Goal: Task Accomplishment & Management: Use online tool/utility

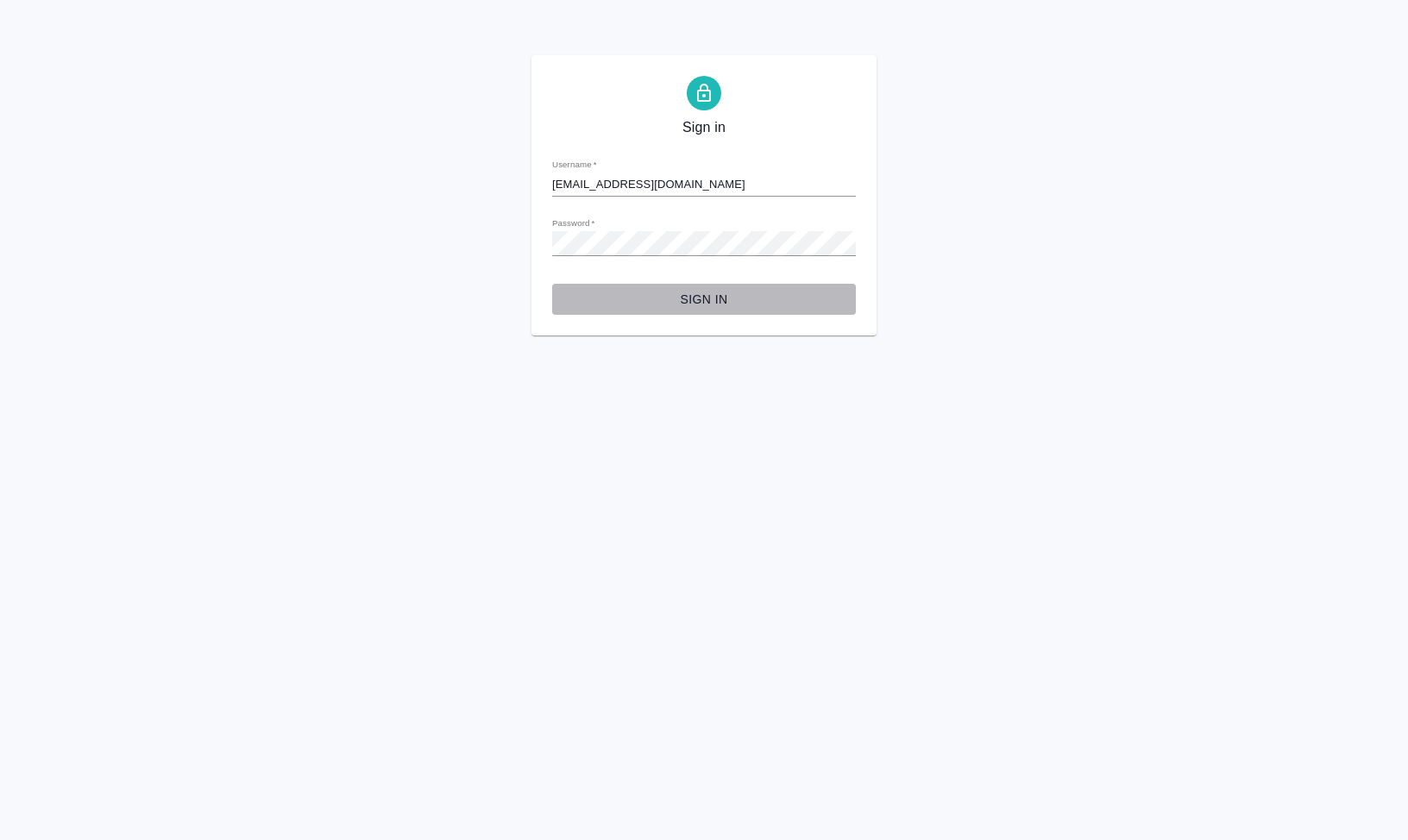
click at [674, 297] on span "Sign in" at bounding box center [704, 300] width 276 height 22
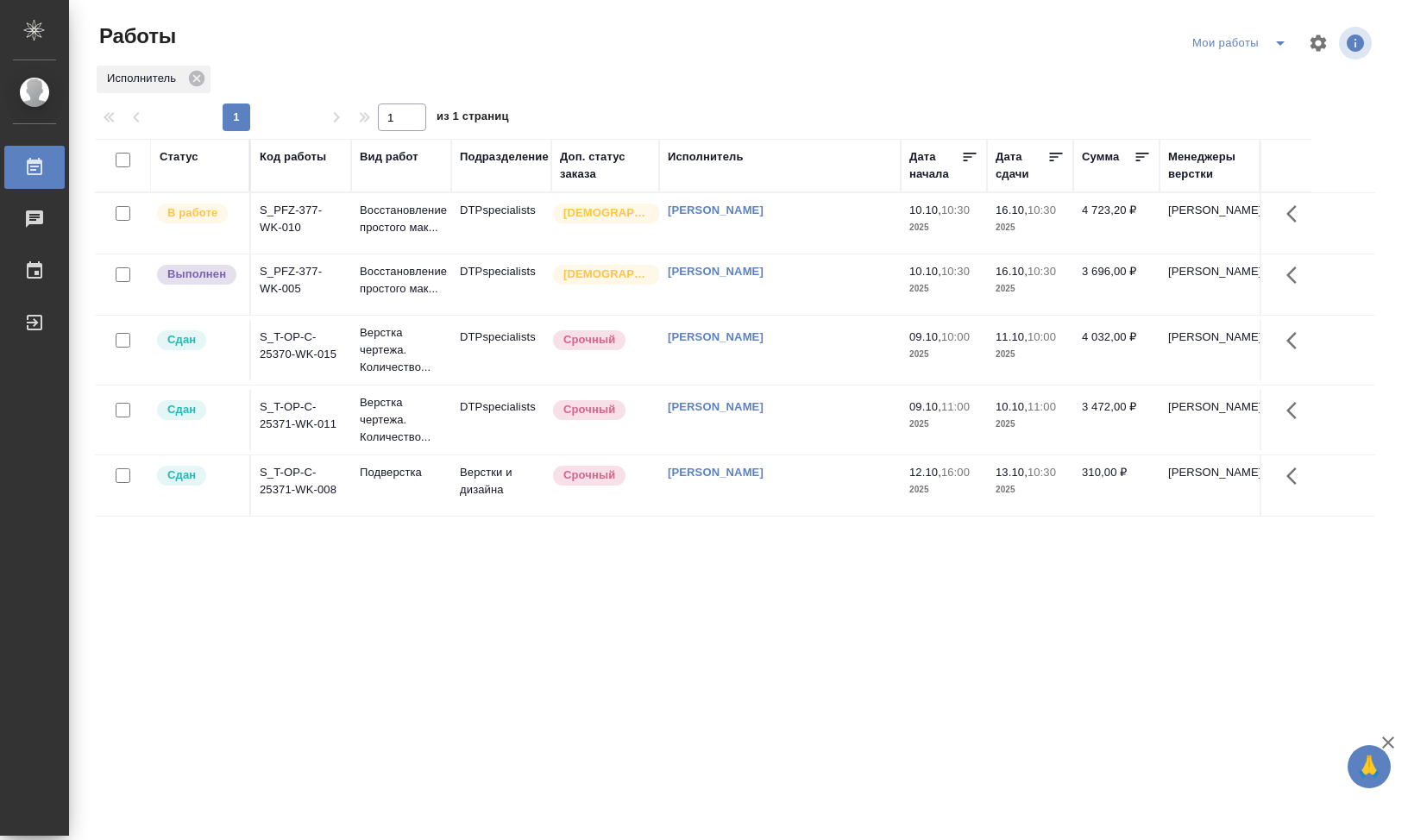
click at [1257, 49] on div "Мои работы" at bounding box center [1243, 43] width 109 height 28
click at [1273, 39] on icon "split button" at bounding box center [1281, 43] width 21 height 21
click at [1224, 99] on li "DTP" at bounding box center [1237, 105] width 166 height 28
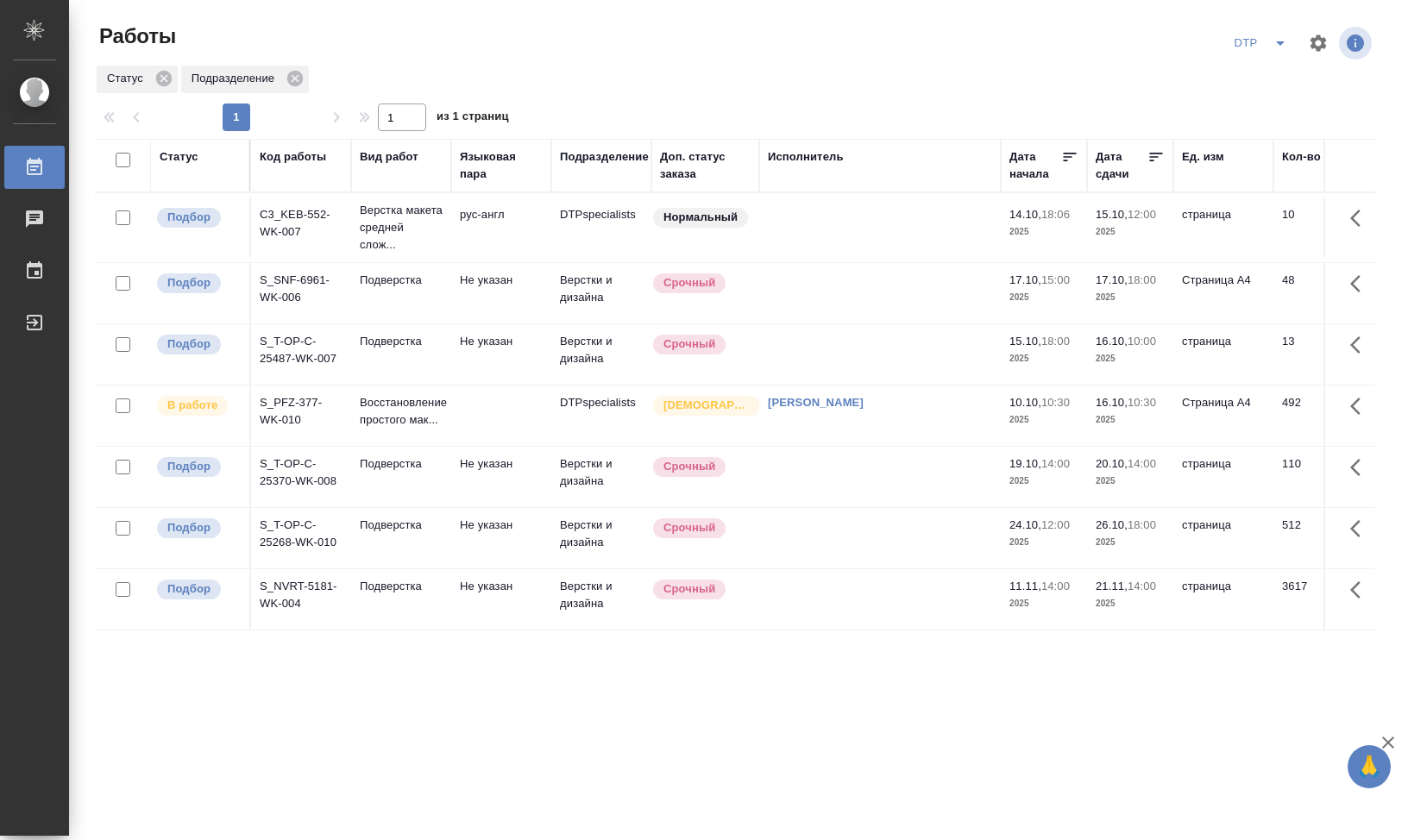
click at [289, 506] on td "S_T-OP-C-25370-WK-008" at bounding box center [301, 477] width 100 height 61
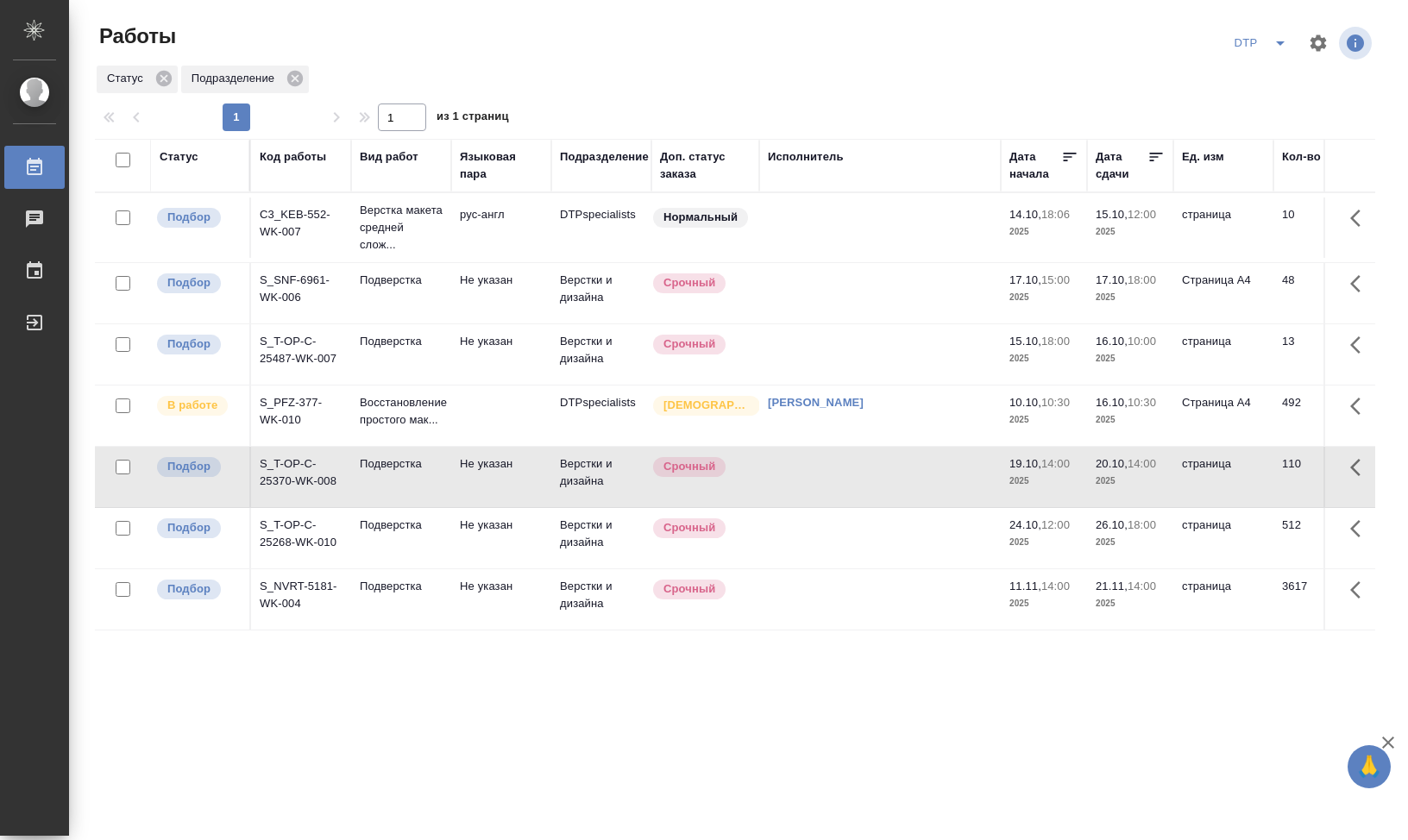
click at [289, 506] on td "S_T-OP-C-25370-WK-008" at bounding box center [301, 477] width 100 height 61
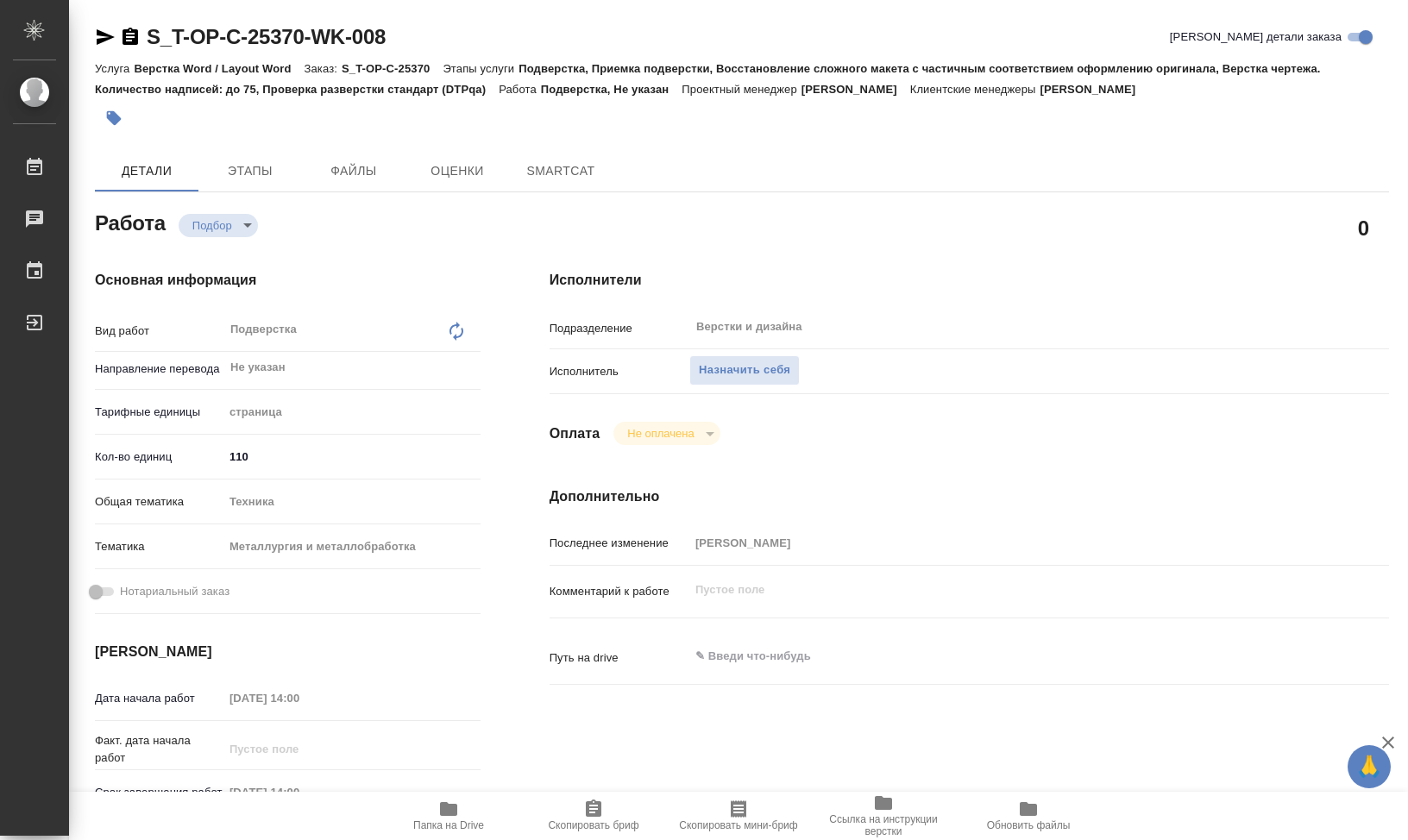
type textarea "x"
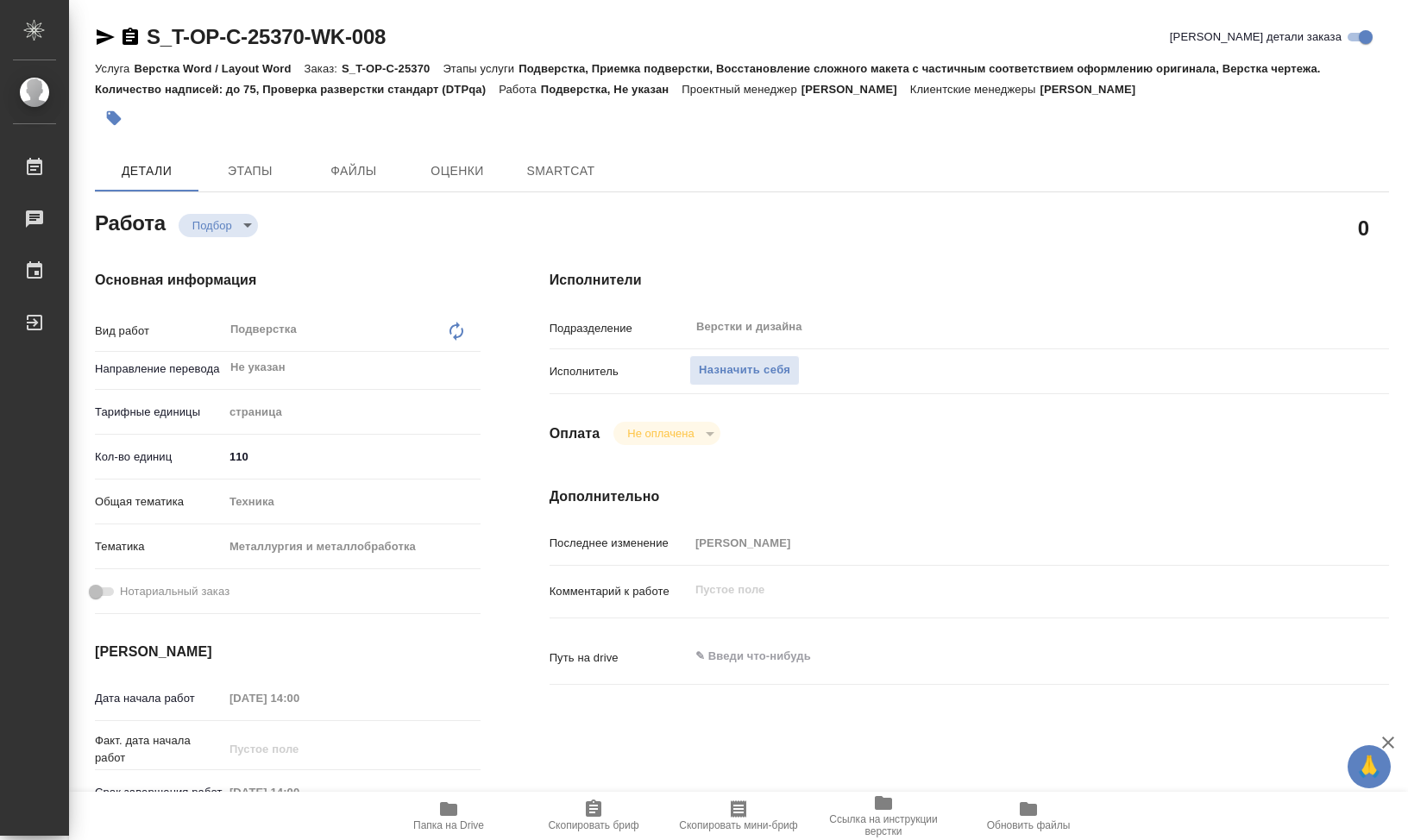
type textarea "x"
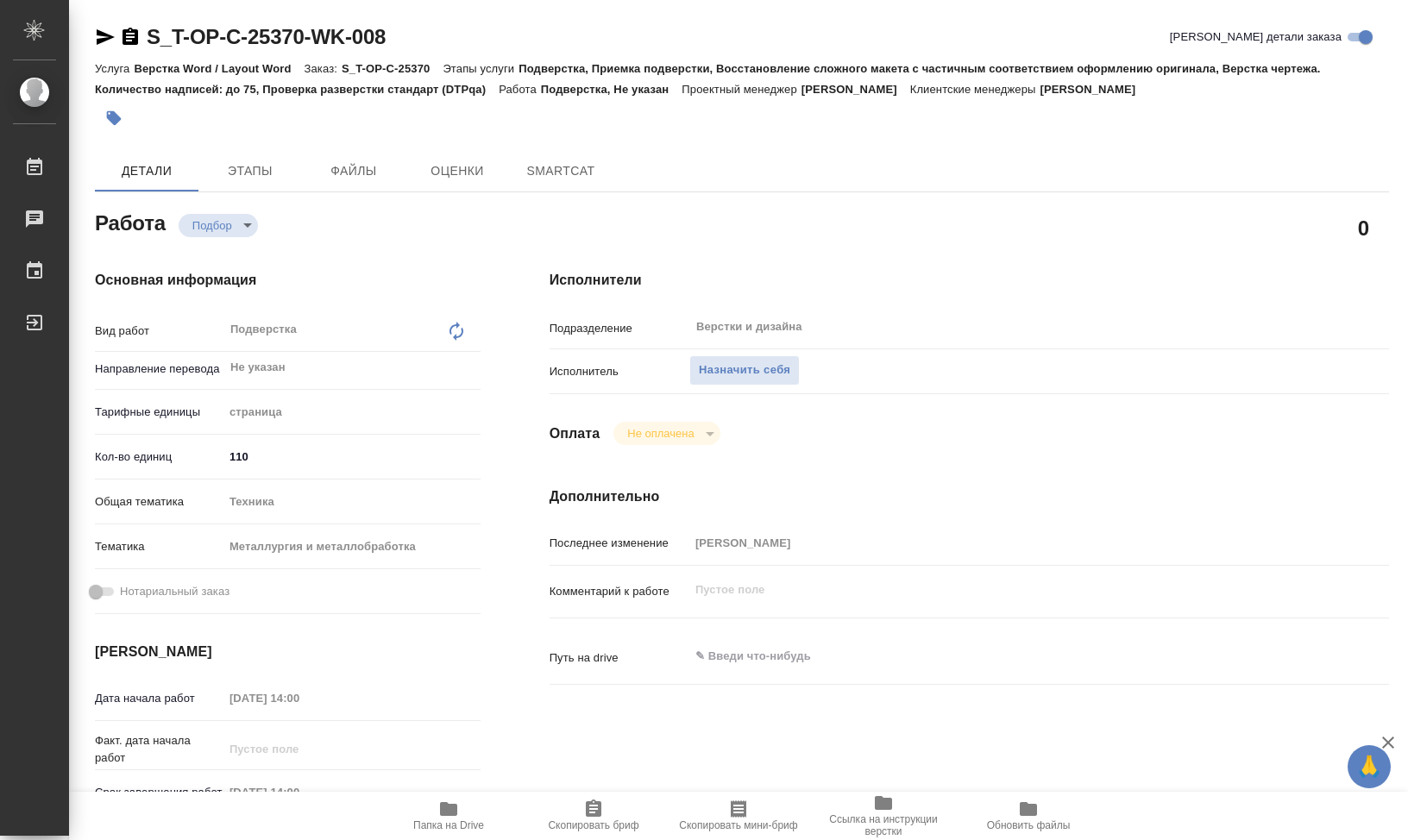
type textarea "x"
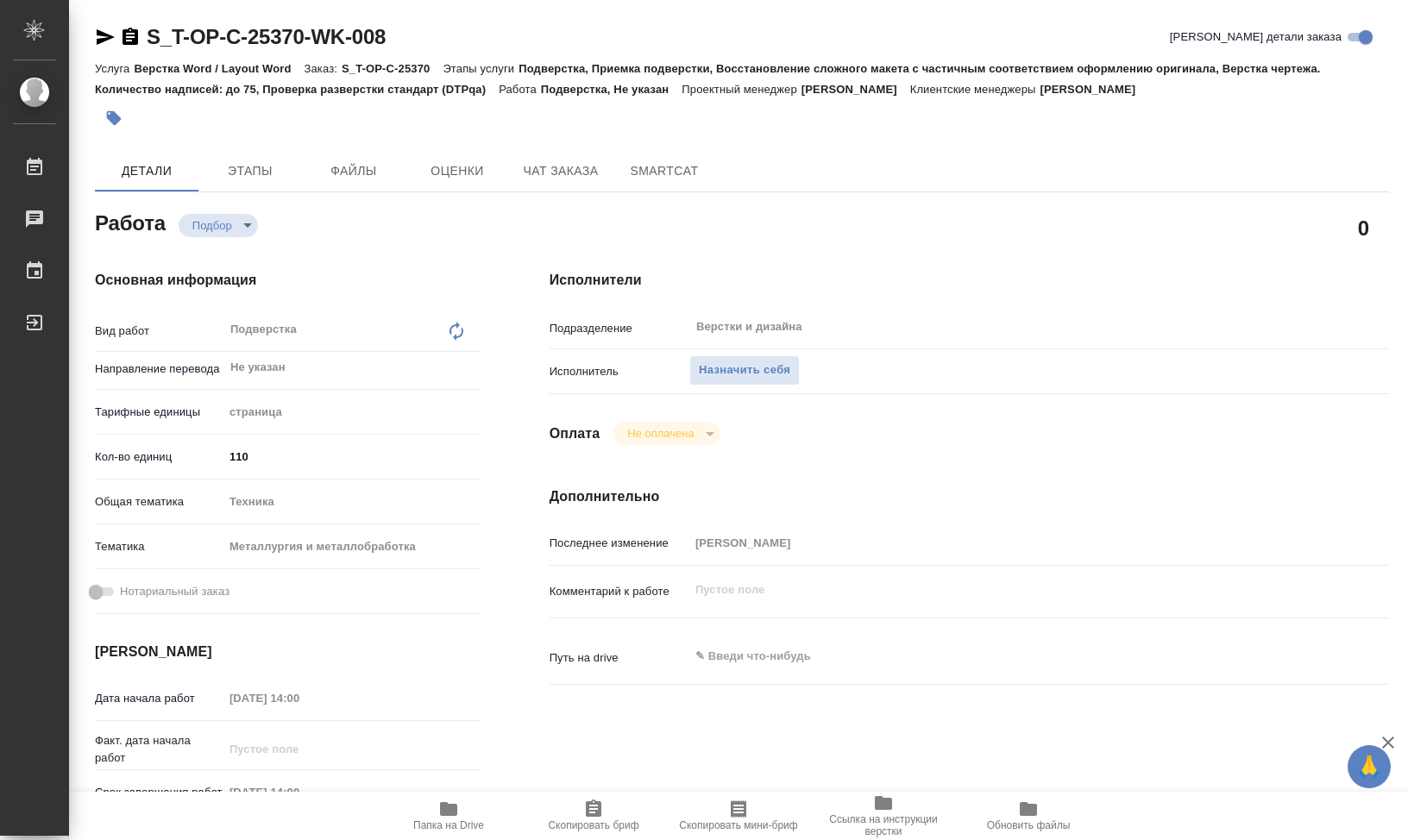
type textarea "x"
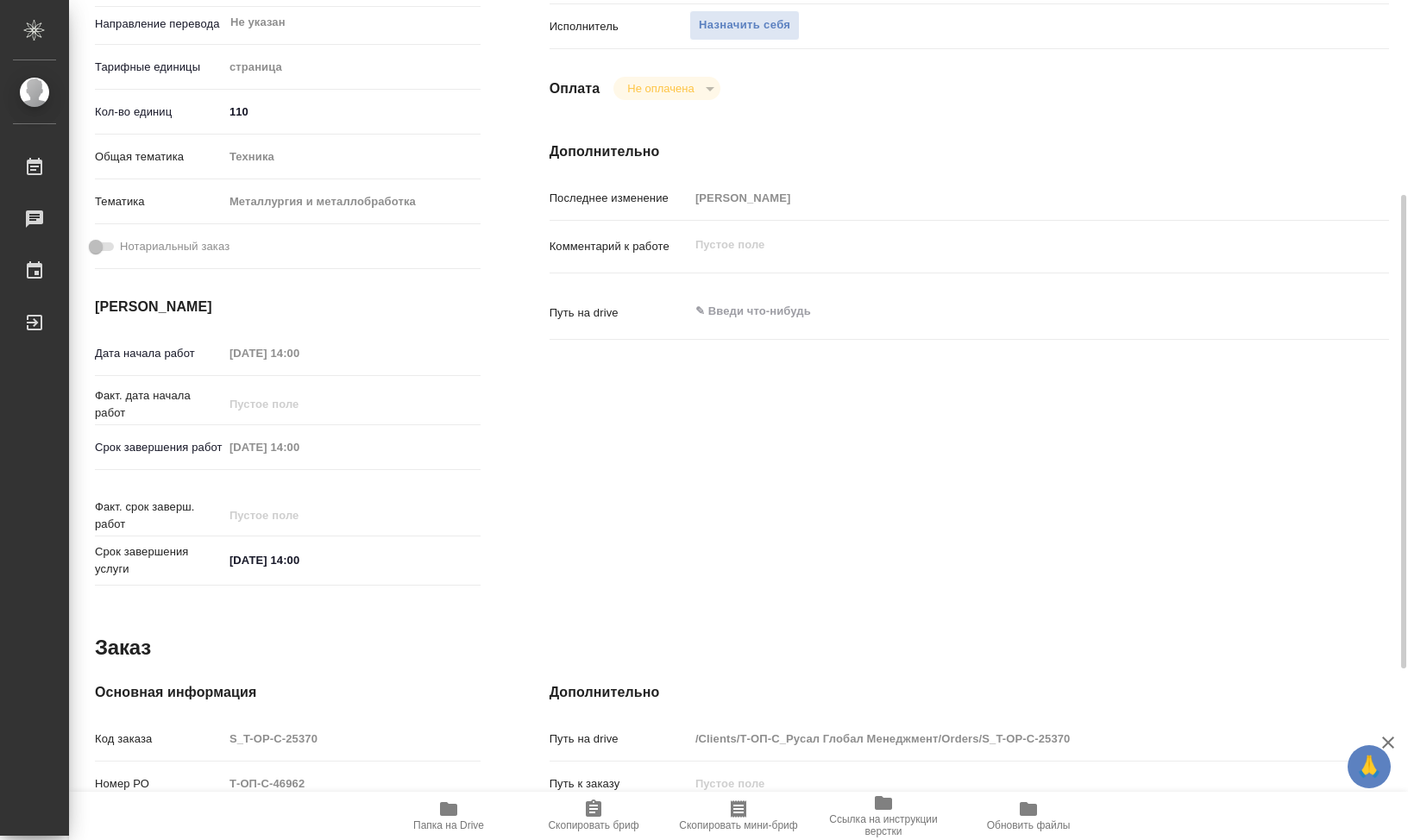
type textarea "x"
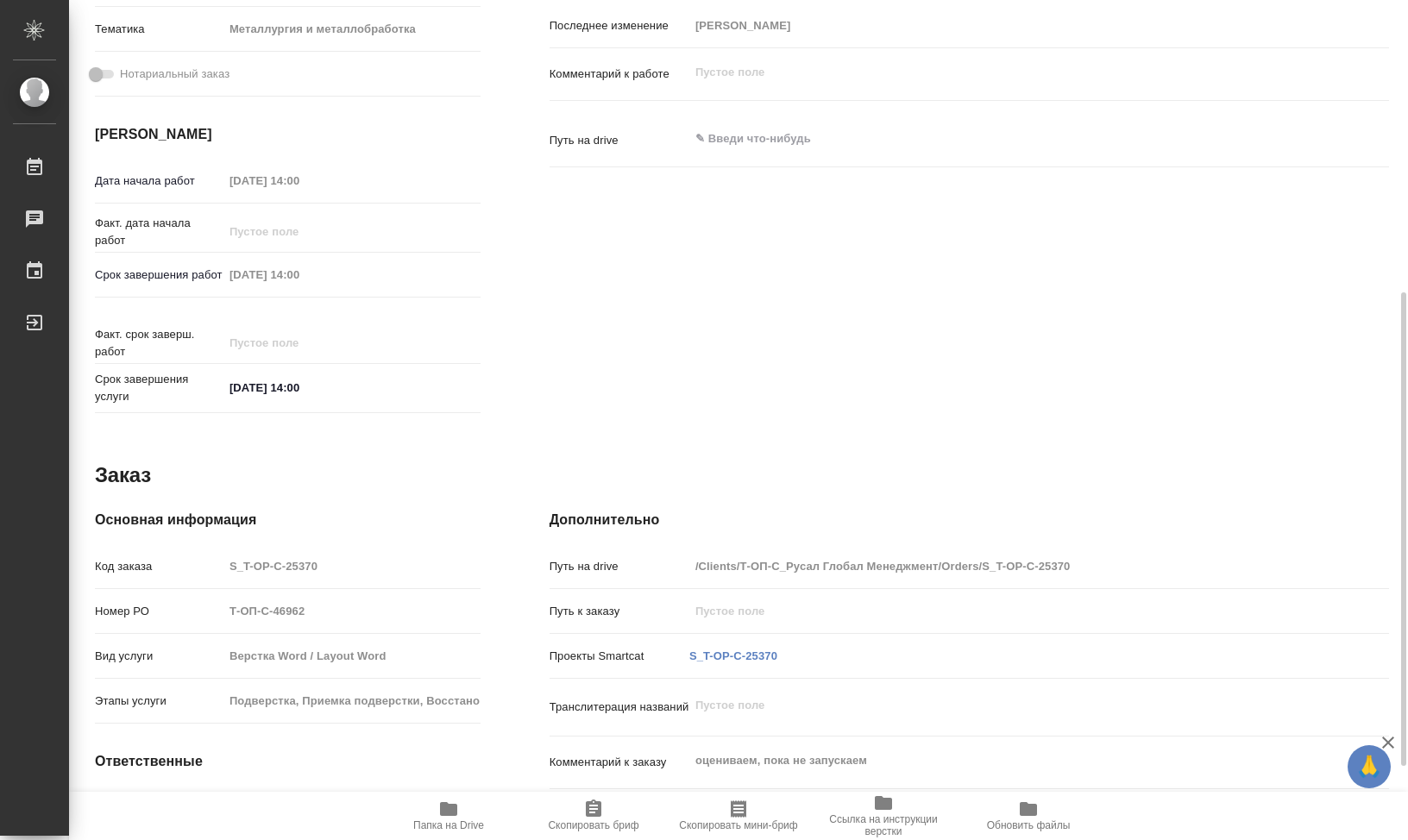
scroll to position [649, 0]
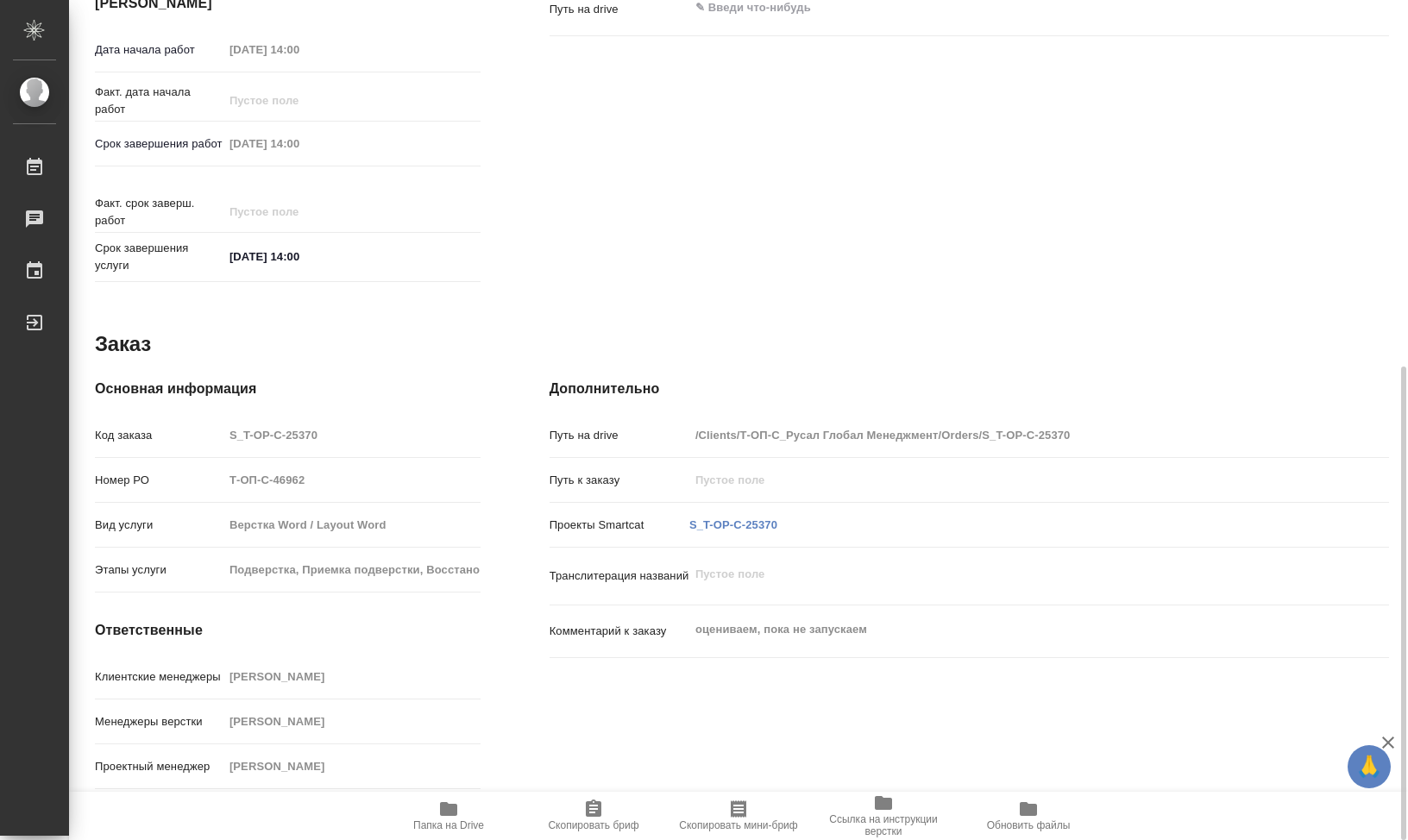
click at [451, 820] on span "Папка на Drive" at bounding box center [449, 825] width 71 height 12
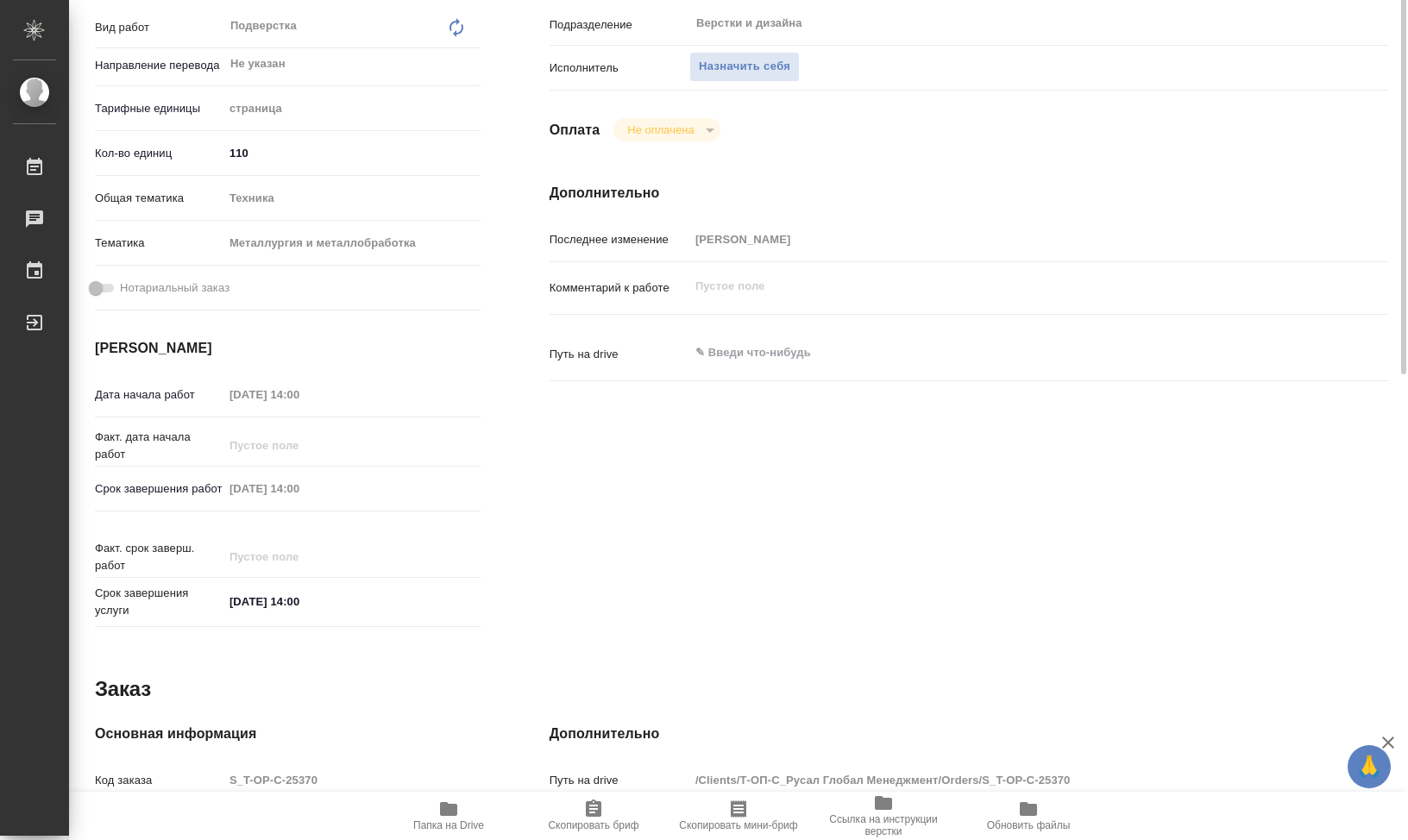
scroll to position [0, 0]
